Goal: Task Accomplishment & Management: Manage account settings

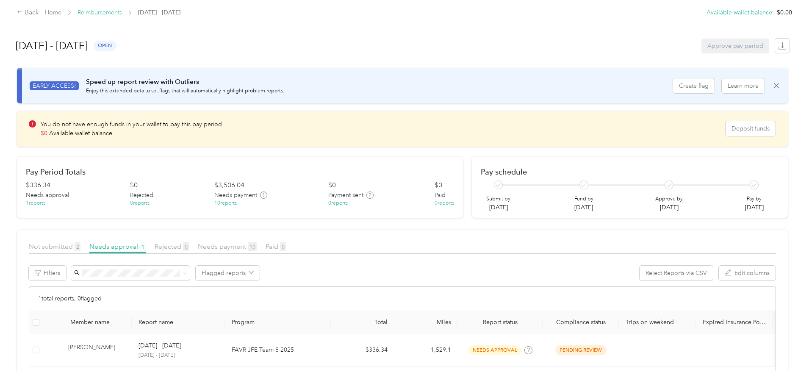
click at [122, 12] on link "Reimbursements" at bounding box center [99, 12] width 44 height 7
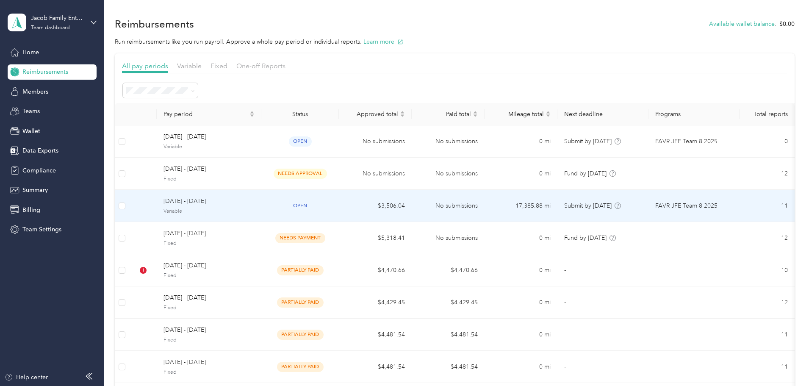
click at [255, 206] on span "[DATE] - [DATE]" at bounding box center [208, 200] width 91 height 9
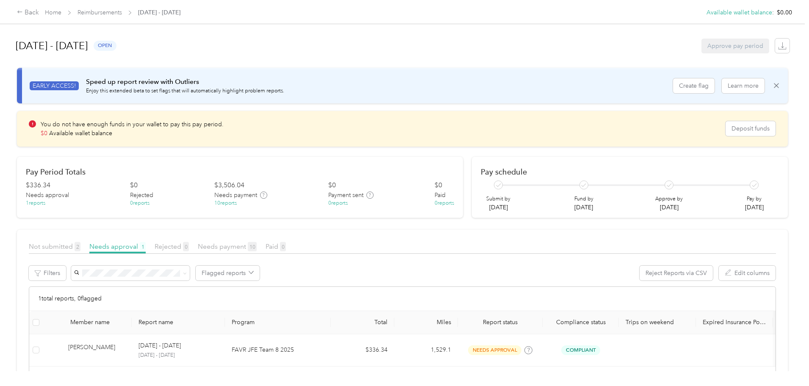
scroll to position [42, 0]
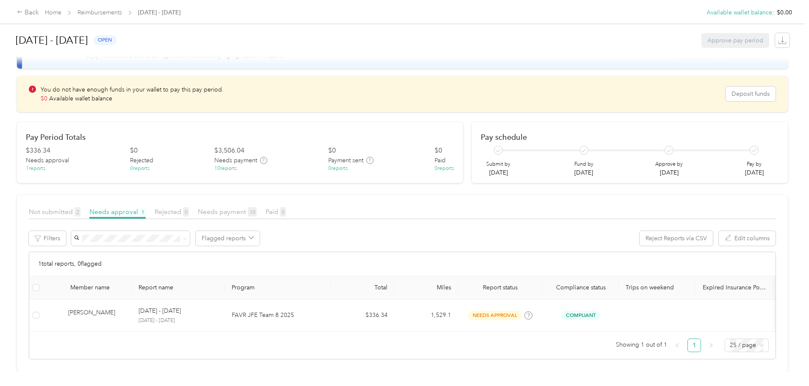
click at [237, 165] on div "10 reports" at bounding box center [225, 169] width 22 height 8
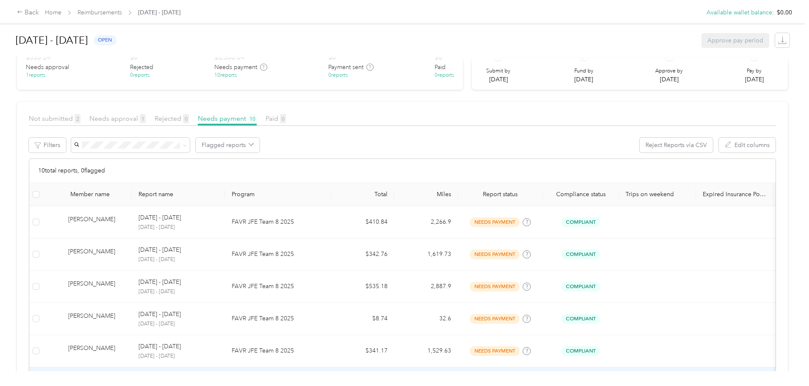
scroll to position [125, 0]
